Goal: Task Accomplishment & Management: Use online tool/utility

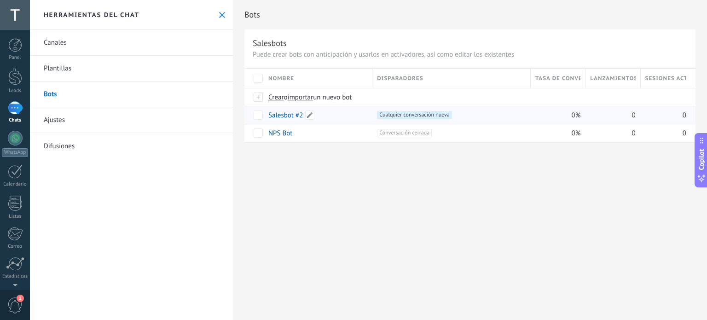
click at [282, 116] on link "Salesbot #2" at bounding box center [286, 115] width 35 height 9
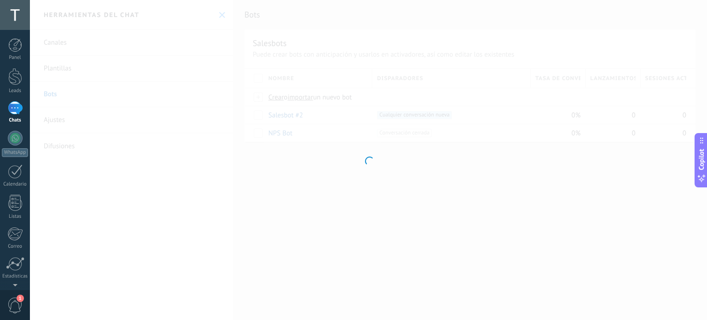
type input "**********"
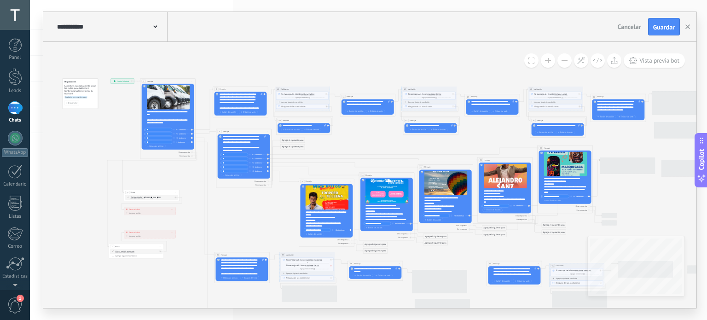
drag, startPoint x: 269, startPoint y: 91, endPoint x: 270, endPoint y: 97, distance: 5.6
click at [234, 64] on icon at bounding box center [642, 220] width 1204 height 421
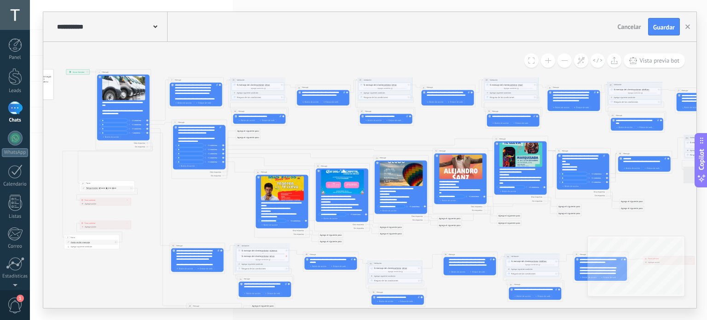
drag, startPoint x: 221, startPoint y: 205, endPoint x: 197, endPoint y: 205, distance: 23.5
click at [197, 205] on icon at bounding box center [597, 211] width 1204 height 423
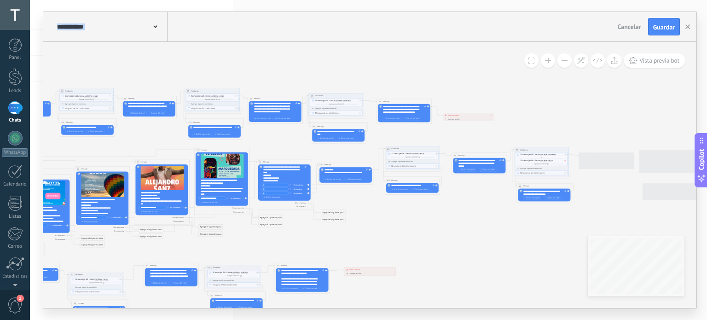
drag, startPoint x: 488, startPoint y: 238, endPoint x: 170, endPoint y: 250, distance: 318.0
click at [170, 250] on icon at bounding box center [298, 223] width 1204 height 423
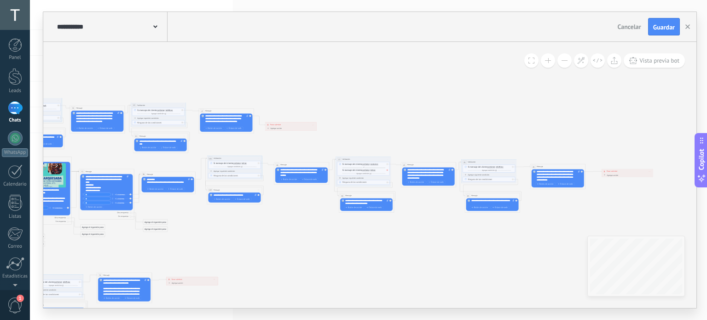
drag, startPoint x: 401, startPoint y: 233, endPoint x: 256, endPoint y: 240, distance: 144.8
click at [256, 240] on icon at bounding box center [120, 232] width 1204 height 423
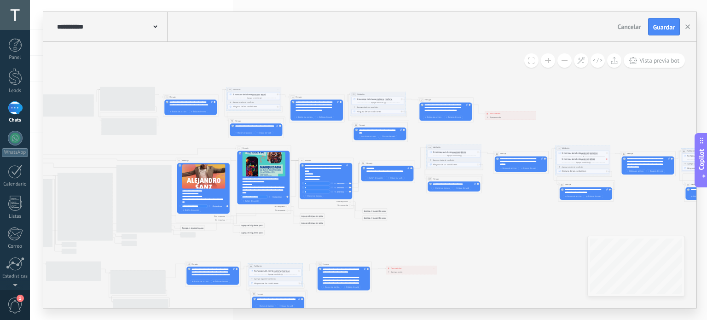
drag, startPoint x: 298, startPoint y: 103, endPoint x: 519, endPoint y: 91, distance: 220.9
click at [519, 91] on icon at bounding box center [340, 221] width 1204 height 423
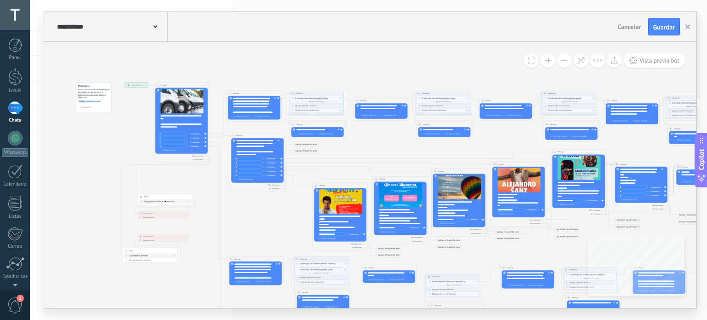
drag, startPoint x: 202, startPoint y: 151, endPoint x: 479, endPoint y: 145, distance: 276.9
click at [478, 146] on icon at bounding box center [655, 224] width 1204 height 423
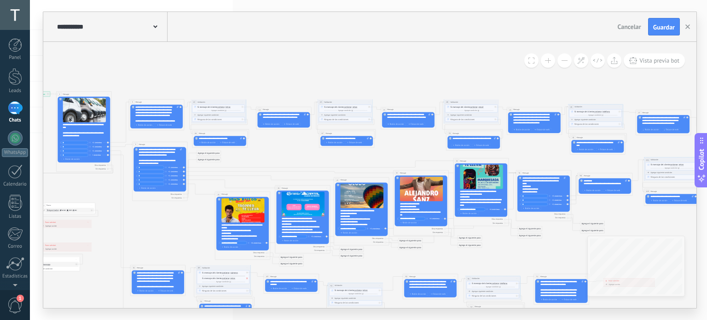
drag, startPoint x: 368, startPoint y: 140, endPoint x: 269, endPoint y: 147, distance: 100.3
click at [269, 147] on icon at bounding box center [558, 234] width 1204 height 423
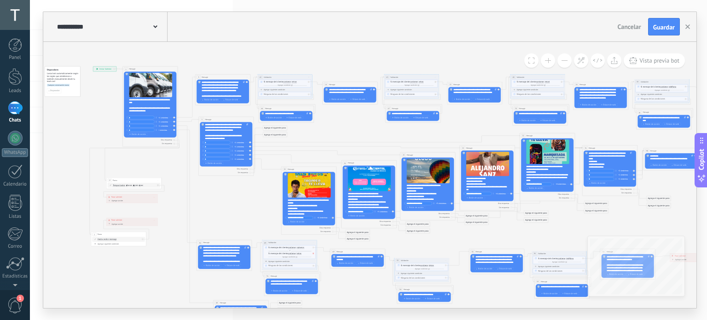
drag, startPoint x: 634, startPoint y: 211, endPoint x: 687, endPoint y: 211, distance: 53.0
click at [700, 209] on div "**********" at bounding box center [369, 160] width 678 height 320
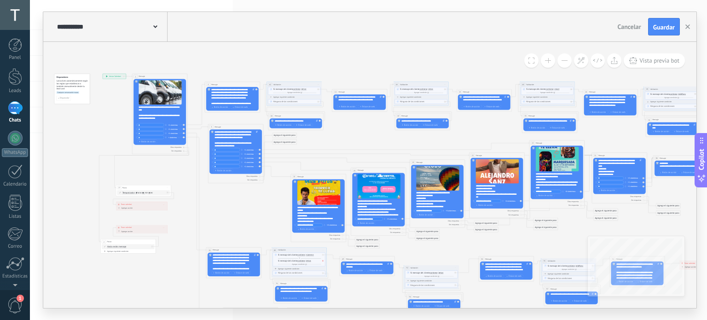
drag, startPoint x: 471, startPoint y: 123, endPoint x: 480, endPoint y: 130, distance: 11.5
click at [480, 130] on icon at bounding box center [633, 225] width 1204 height 441
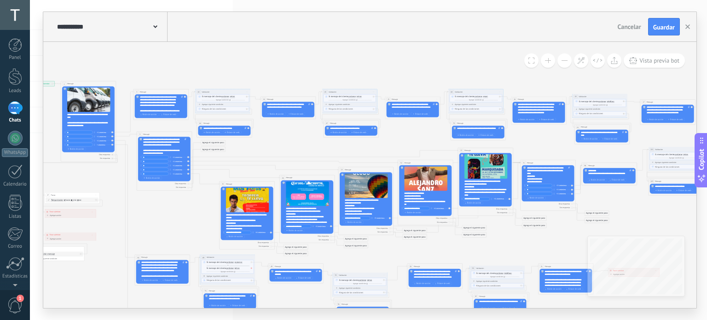
drag, startPoint x: 251, startPoint y: 207, endPoint x: 170, endPoint y: 212, distance: 81.2
click at [170, 212] on icon at bounding box center [562, 232] width 1204 height 441
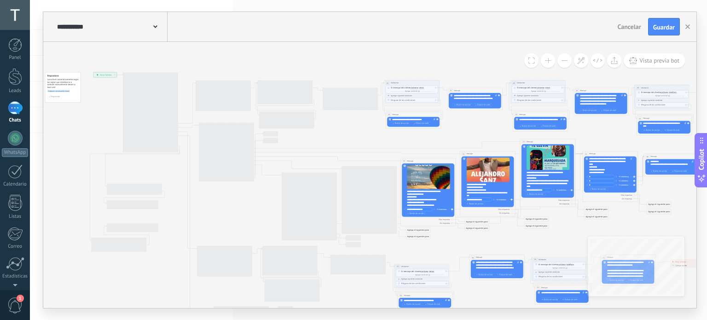
drag, startPoint x: 634, startPoint y: 214, endPoint x: 707, endPoint y: 207, distance: 73.1
click at [707, 207] on div "**********" at bounding box center [369, 160] width 678 height 320
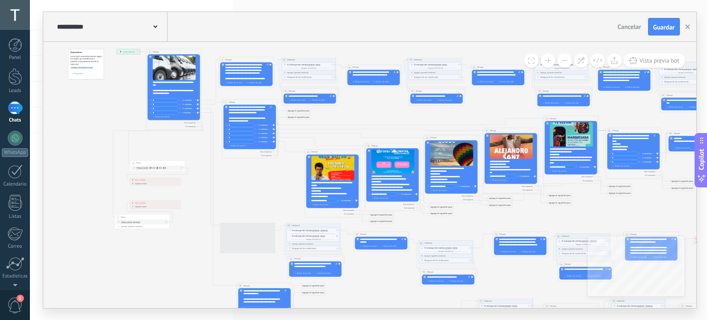
drag, startPoint x: 342, startPoint y: 141, endPoint x: 364, endPoint y: 119, distance: 31.6
click at [365, 119] on icon at bounding box center [648, 200] width 1204 height 441
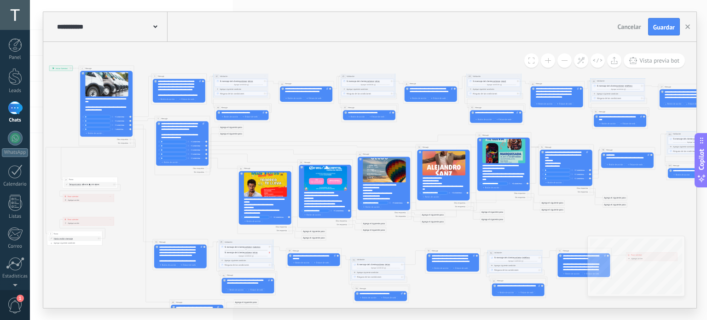
drag, startPoint x: 262, startPoint y: 180, endPoint x: 195, endPoint y: 197, distance: 68.8
click at [195, 197] on icon at bounding box center [580, 217] width 1204 height 441
click at [612, 60] on icon at bounding box center [614, 60] width 7 height 7
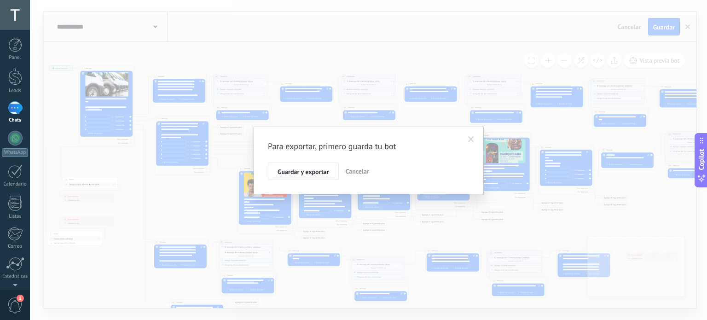
click at [474, 136] on span at bounding box center [471, 139] width 6 height 6
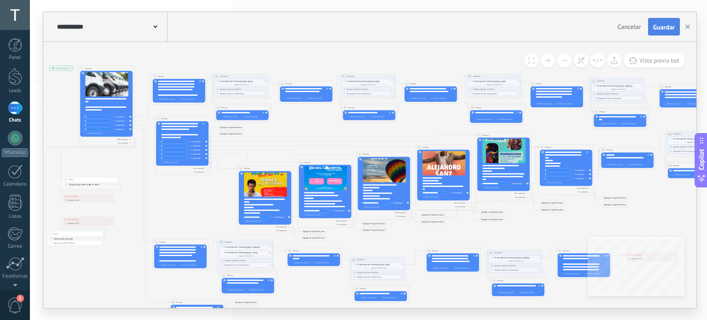
click at [670, 24] on span "Guardar" at bounding box center [665, 27] width 22 height 6
click at [609, 63] on button at bounding box center [615, 60] width 14 height 14
click at [528, 62] on button at bounding box center [532, 60] width 14 height 14
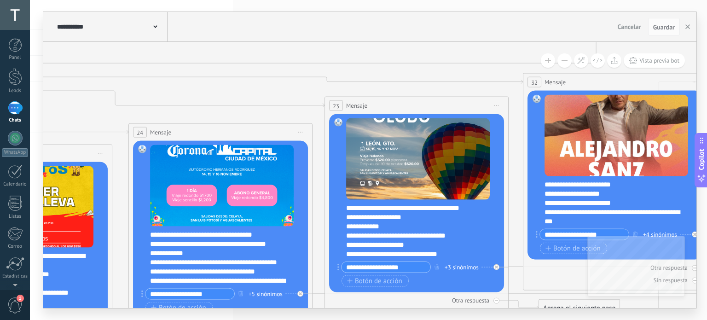
click at [561, 62] on button at bounding box center [565, 60] width 14 height 14
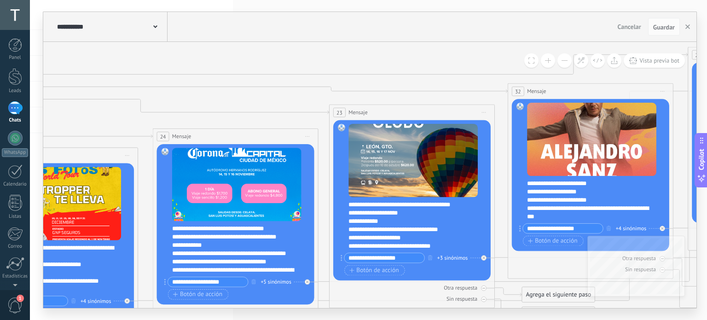
click at [561, 62] on button at bounding box center [565, 60] width 14 height 14
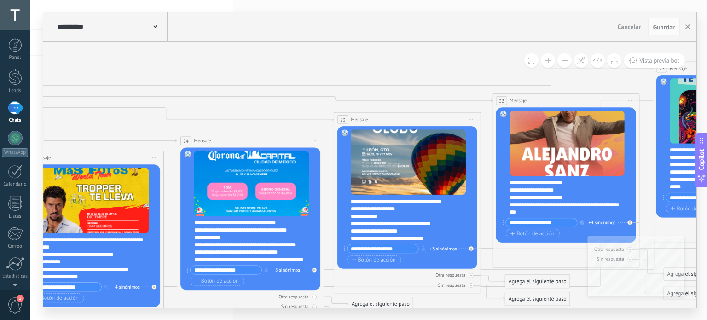
click at [561, 62] on button at bounding box center [565, 60] width 14 height 14
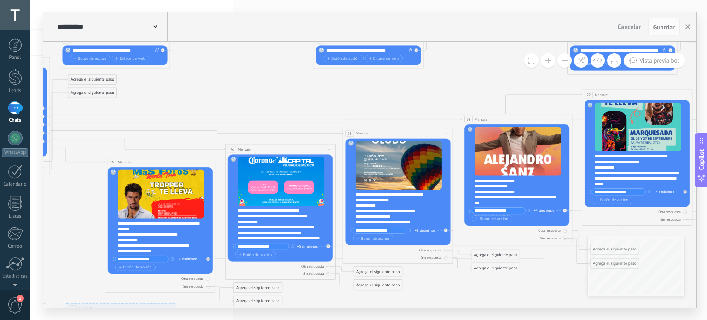
click at [561, 62] on button at bounding box center [565, 60] width 14 height 14
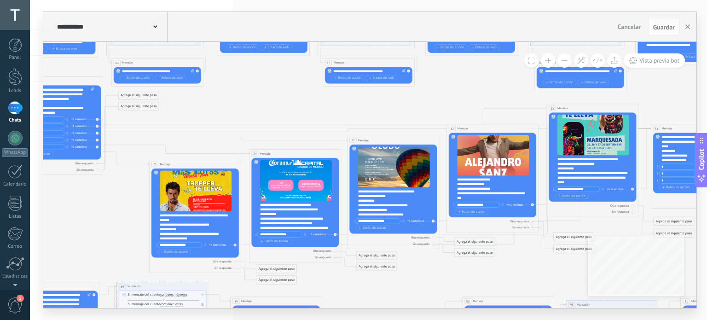
click at [561, 62] on button at bounding box center [565, 60] width 14 height 14
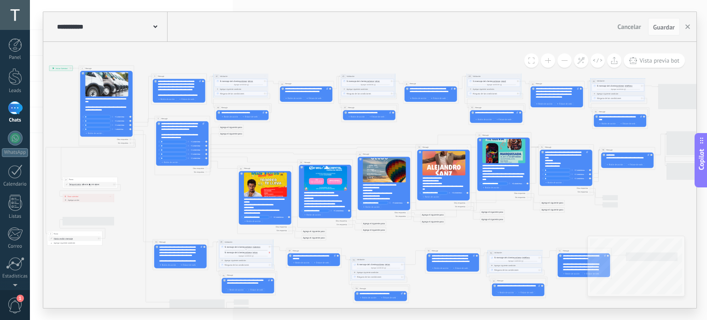
click at [561, 62] on button at bounding box center [565, 60] width 14 height 14
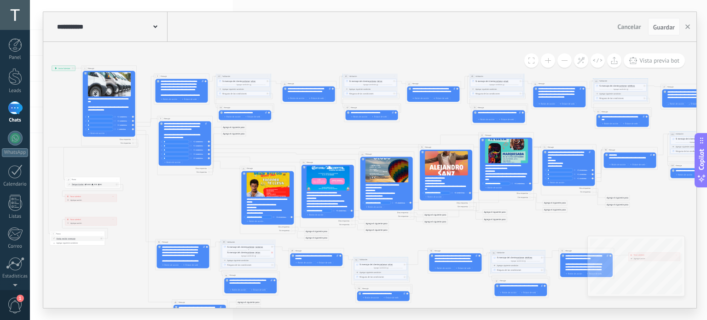
drag, startPoint x: 466, startPoint y: 58, endPoint x: 479, endPoint y: 59, distance: 13.4
click at [479, 59] on icon at bounding box center [583, 217] width 1204 height 441
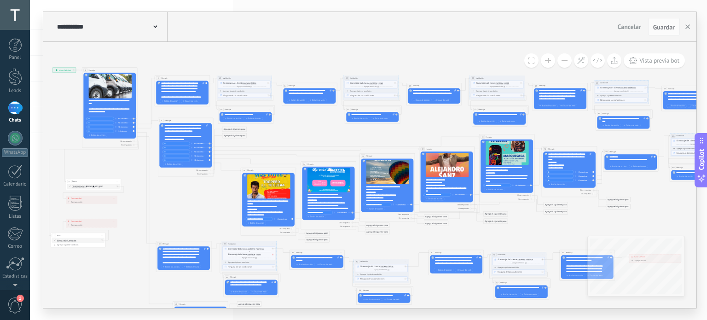
click at [653, 206] on icon at bounding box center [584, 219] width 1204 height 441
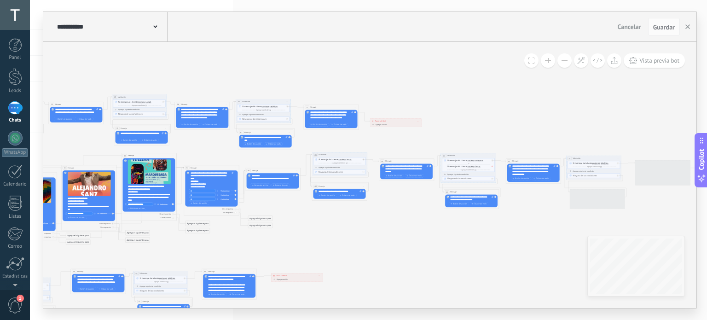
drag, startPoint x: 576, startPoint y: 230, endPoint x: 278, endPoint y: 248, distance: 299.0
click at [230, 248] on icon at bounding box center [225, 237] width 1204 height 441
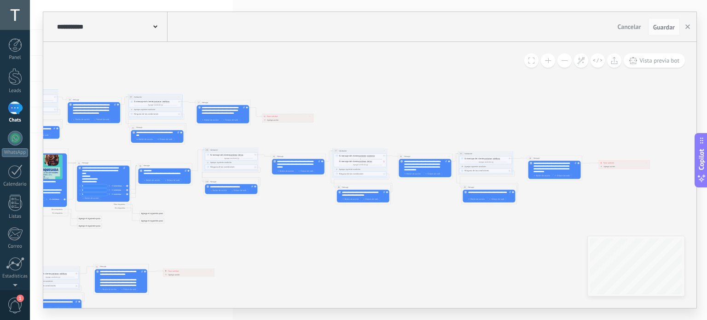
drag, startPoint x: 395, startPoint y: 234, endPoint x: 336, endPoint y: 227, distance: 59.8
click at [336, 227] on icon at bounding box center [117, 232] width 1204 height 441
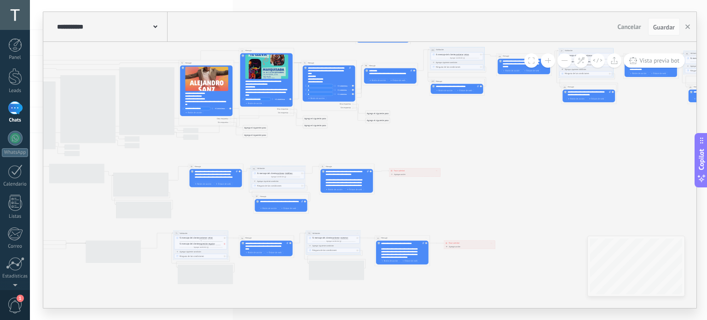
drag, startPoint x: 318, startPoint y: 241, endPoint x: 499, endPoint y: 141, distance: 206.4
click at [499, 141] on icon at bounding box center [343, 132] width 1204 height 441
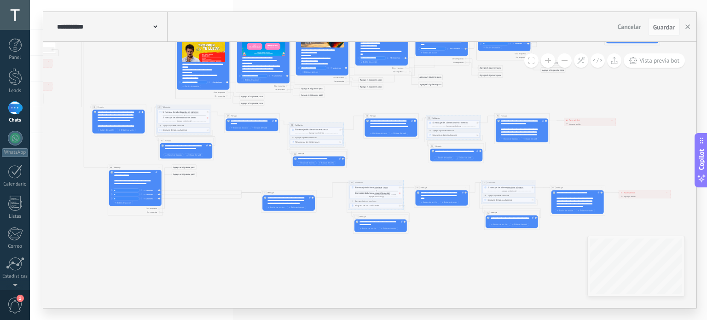
drag, startPoint x: 405, startPoint y: 289, endPoint x: 580, endPoint y: 241, distance: 181.8
click at [580, 241] on icon at bounding box center [518, 82] width 1204 height 441
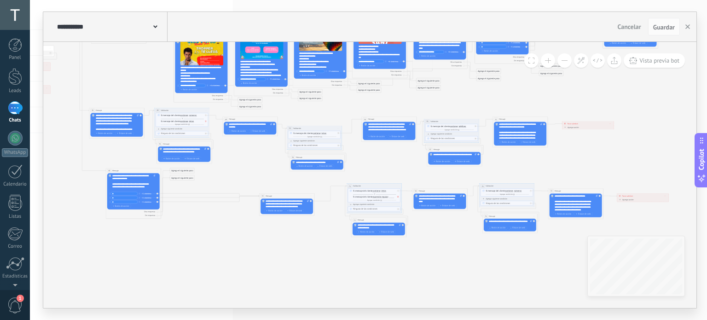
click at [340, 275] on icon at bounding box center [516, 85] width 1204 height 441
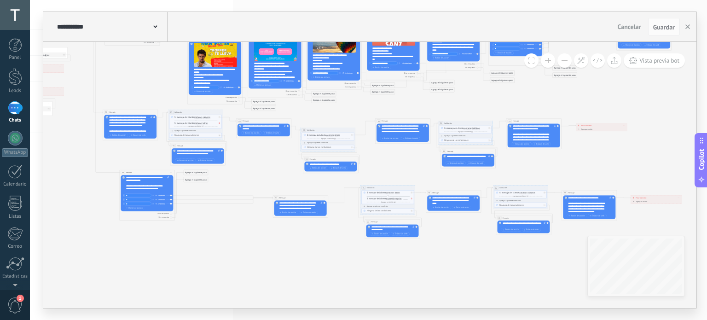
drag, startPoint x: 340, startPoint y: 275, endPoint x: 351, endPoint y: 276, distance: 11.1
click at [351, 276] on icon at bounding box center [530, 87] width 1204 height 441
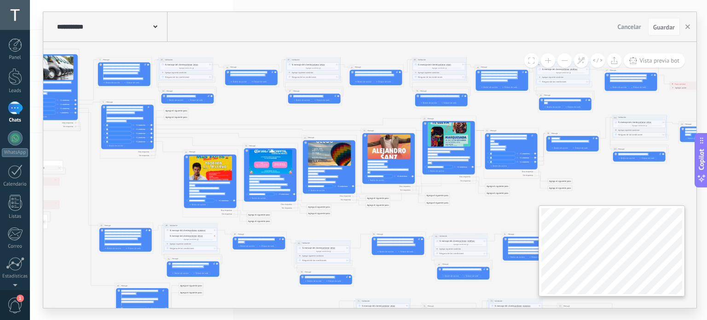
click at [651, 246] on div "**********" at bounding box center [370, 175] width 654 height 266
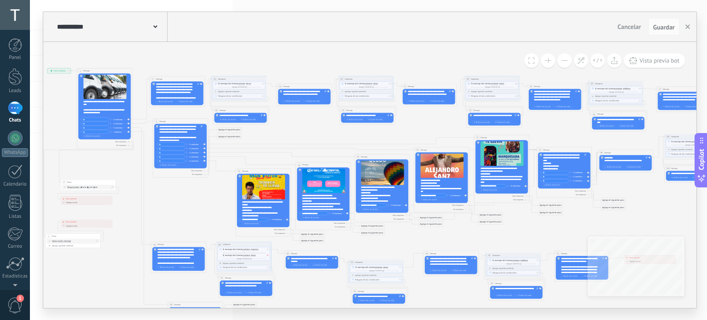
drag, startPoint x: 282, startPoint y: 123, endPoint x: 322, endPoint y: 129, distance: 40.5
click at [322, 129] on icon at bounding box center [578, 219] width 1204 height 441
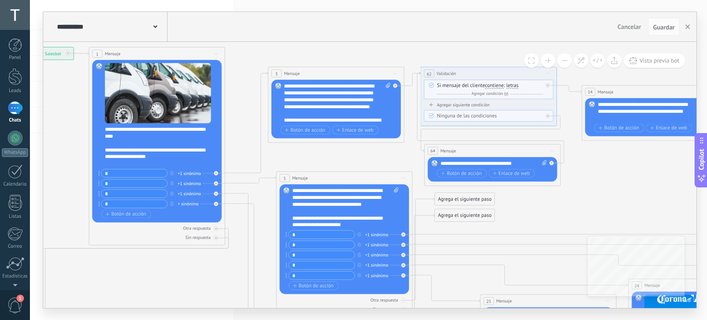
drag, startPoint x: 226, startPoint y: 102, endPoint x: 254, endPoint y: 145, distance: 50.6
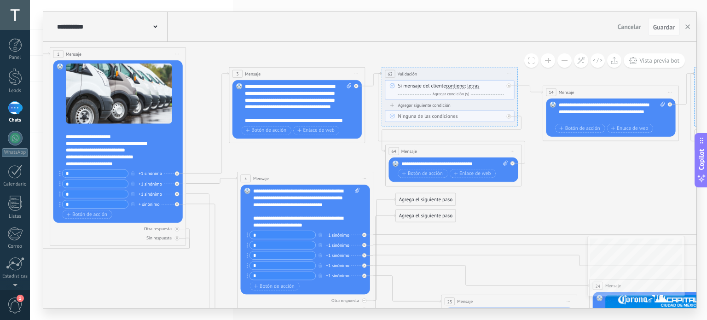
drag, startPoint x: 249, startPoint y: 143, endPoint x: 208, endPoint y: 142, distance: 40.5
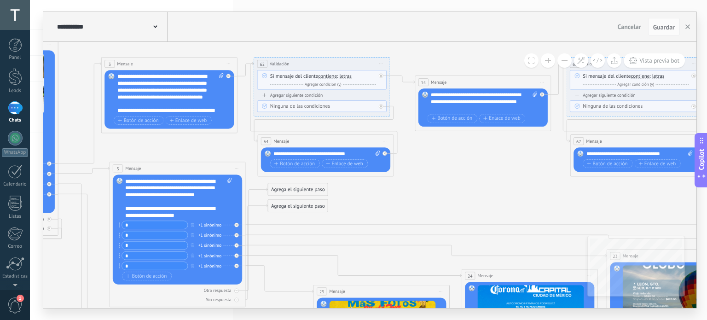
drag, startPoint x: 359, startPoint y: 117, endPoint x: 238, endPoint y: 114, distance: 121.2
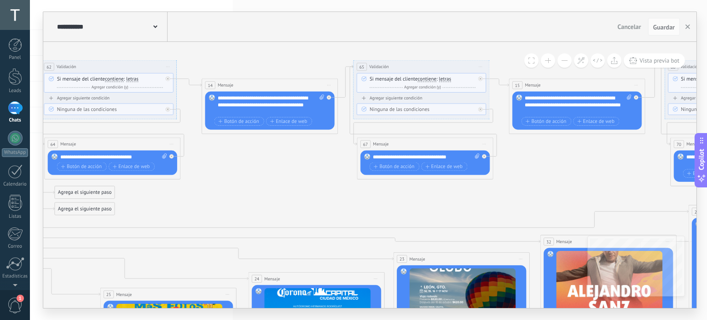
drag, startPoint x: 467, startPoint y: 170, endPoint x: 322, endPoint y: 171, distance: 144.6
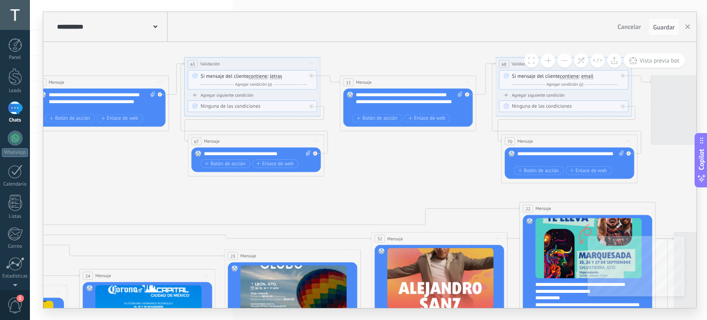
drag, startPoint x: 558, startPoint y: 179, endPoint x: 380, endPoint y: 176, distance: 177.8
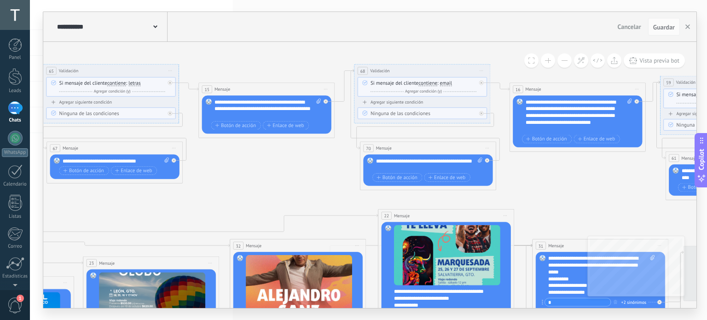
drag, startPoint x: 626, startPoint y: 189, endPoint x: 498, endPoint y: 191, distance: 128.5
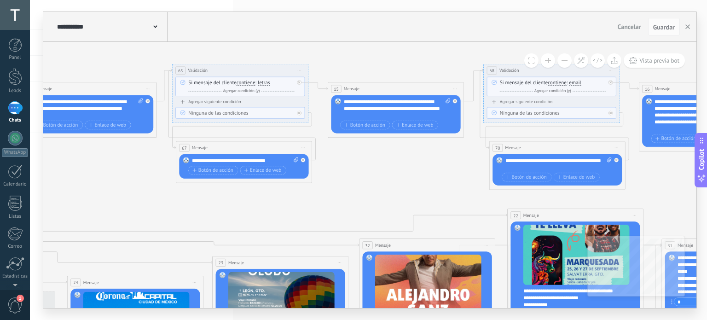
drag, startPoint x: 247, startPoint y: 156, endPoint x: 416, endPoint y: 160, distance: 169.6
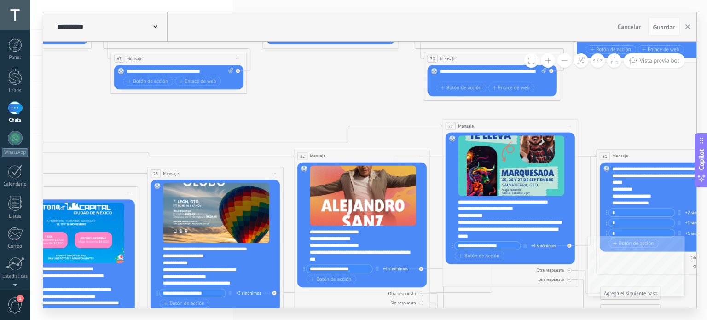
drag, startPoint x: 387, startPoint y: 158, endPoint x: 301, endPoint y: 89, distance: 110.8
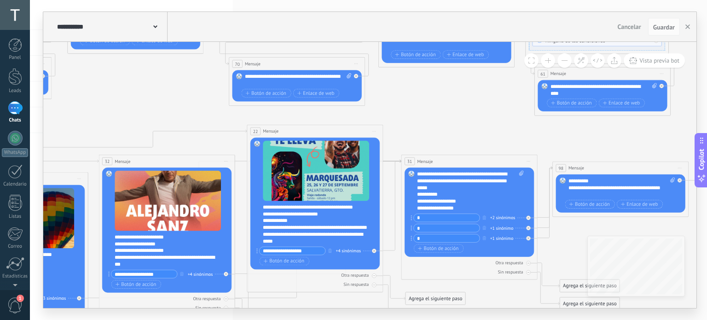
drag, startPoint x: 598, startPoint y: 106, endPoint x: 419, endPoint y: 113, distance: 178.8
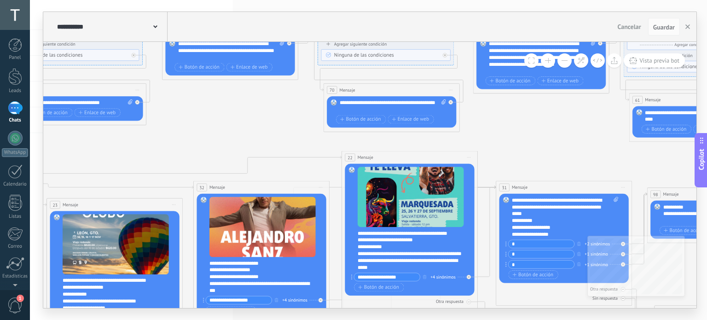
drag, startPoint x: 460, startPoint y: 112, endPoint x: 581, endPoint y: 118, distance: 120.8
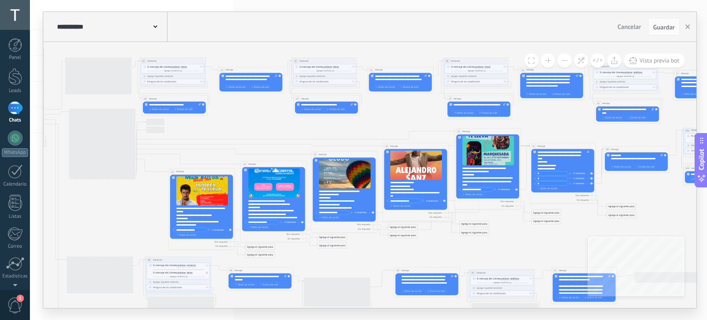
drag, startPoint x: 301, startPoint y: 136, endPoint x: 404, endPoint y: 119, distance: 104.6
click at [404, 119] on icon at bounding box center [579, 229] width 1445 height 529
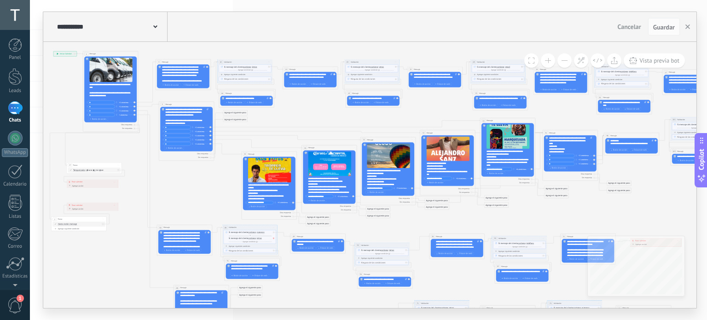
drag, startPoint x: 181, startPoint y: 197, endPoint x: 210, endPoint y: 188, distance: 29.7
click at [210, 188] on icon at bounding box center [584, 202] width 1204 height 441
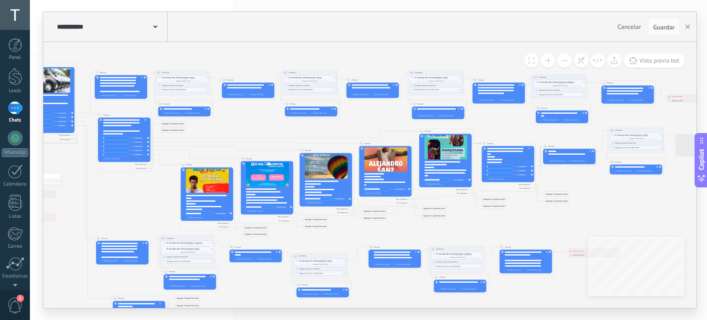
drag, startPoint x: 564, startPoint y: 213, endPoint x: 516, endPoint y: 221, distance: 48.5
click at [516, 221] on icon at bounding box center [522, 213] width 1204 height 441
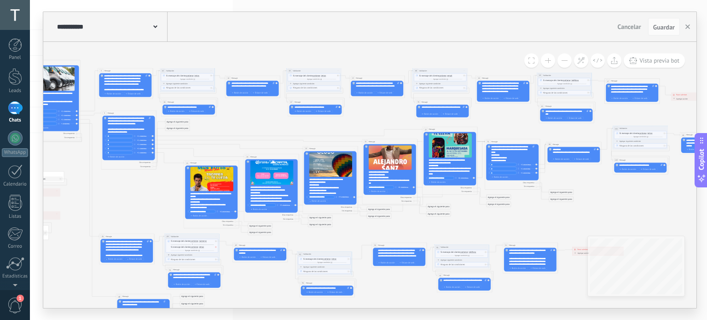
click at [544, 214] on icon at bounding box center [526, 211] width 1204 height 441
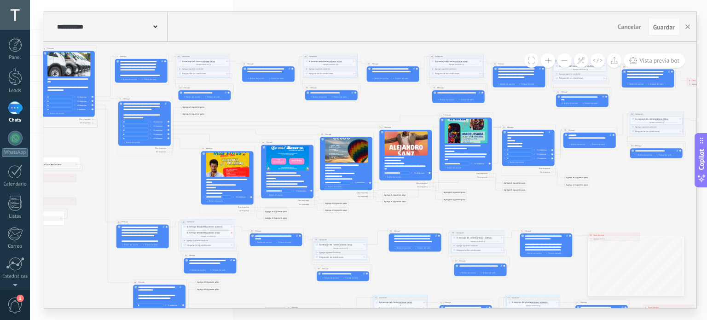
drag, startPoint x: 538, startPoint y: 216, endPoint x: 545, endPoint y: 201, distance: 16.5
click at [545, 201] on icon at bounding box center [542, 197] width 1204 height 441
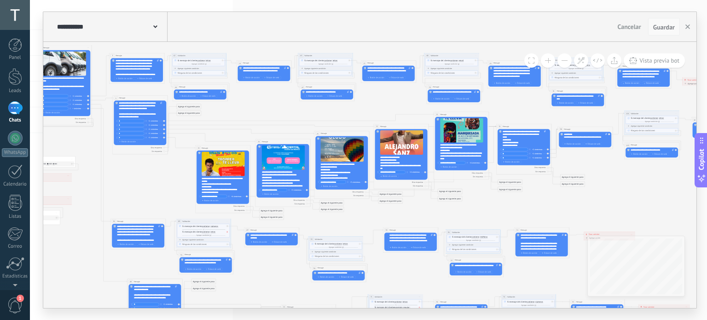
click at [665, 29] on span "Guardar" at bounding box center [665, 27] width 22 height 6
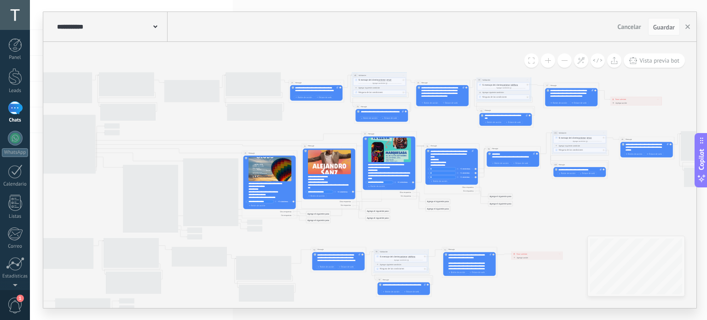
drag, startPoint x: 584, startPoint y: 213, endPoint x: 541, endPoint y: 214, distance: 43.3
click at [540, 214] on icon at bounding box center [466, 215] width 1204 height 441
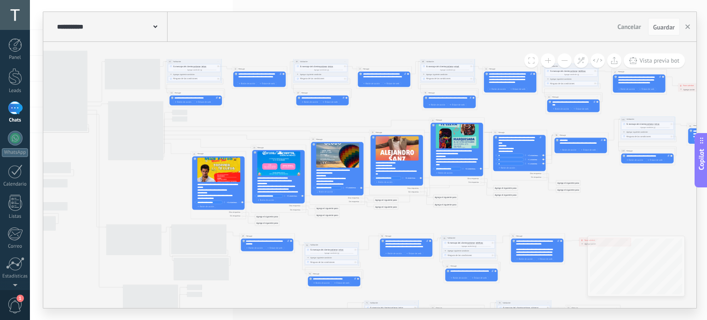
drag, startPoint x: 228, startPoint y: 129, endPoint x: 288, endPoint y: 119, distance: 60.7
click at [287, 118] on icon at bounding box center [533, 202] width 1204 height 441
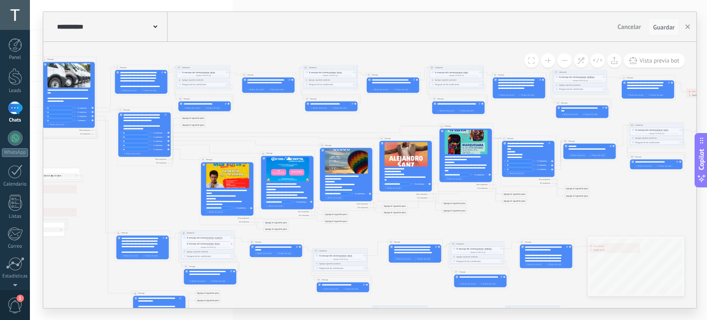
click at [661, 25] on span "Guardar" at bounding box center [665, 27] width 22 height 6
click at [687, 29] on icon "button" at bounding box center [688, 26] width 5 height 5
